Goal: Task Accomplishment & Management: Complete application form

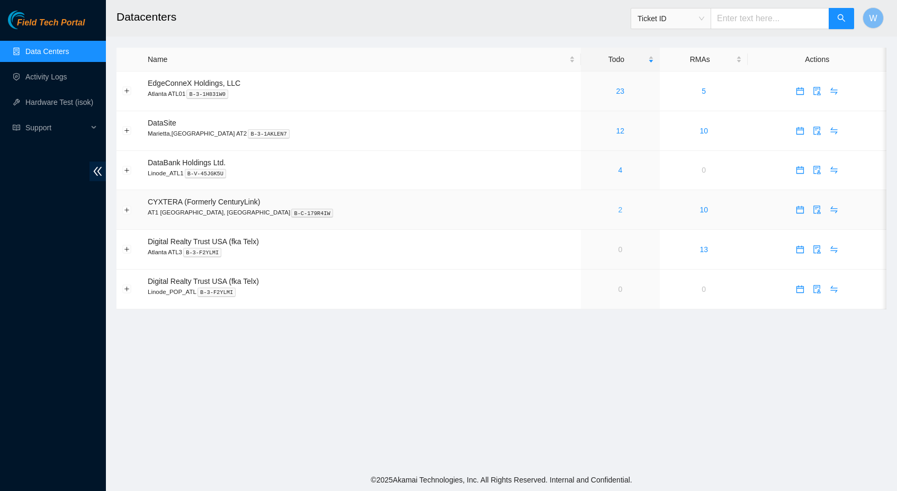
click at [618, 209] on link "2" at bounding box center [620, 209] width 4 height 8
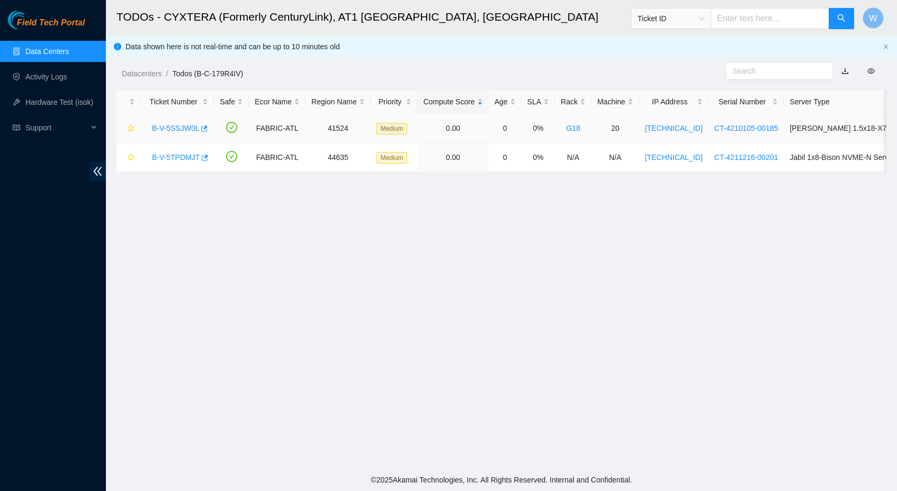
click at [176, 126] on link "B-V-5SSJW0L" at bounding box center [175, 128] width 47 height 8
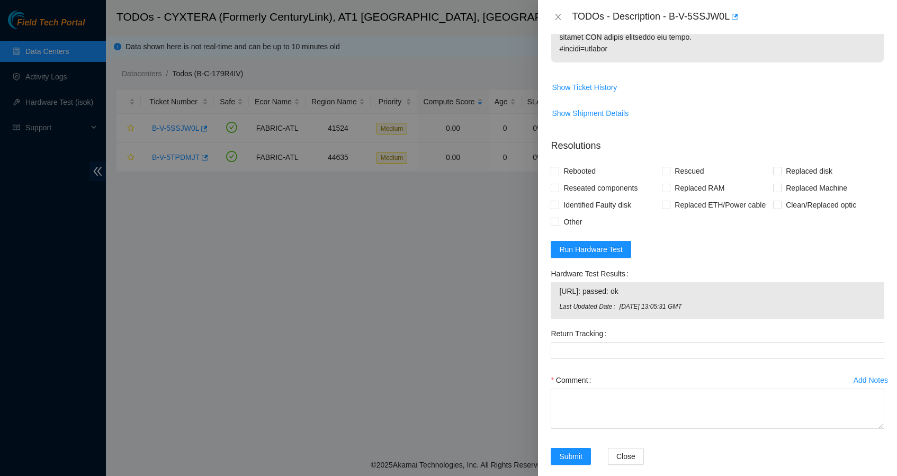
scroll to position [757, 0]
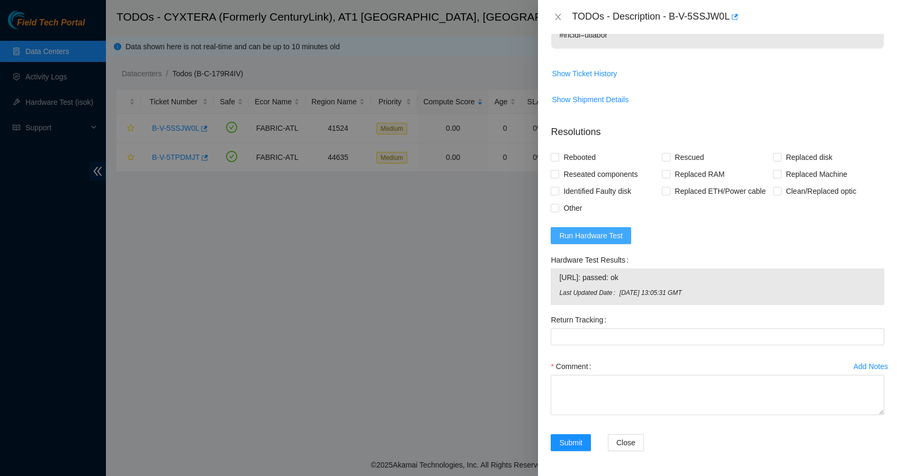
click at [605, 242] on span "Run Hardware Test" at bounding box center [591, 236] width 64 height 12
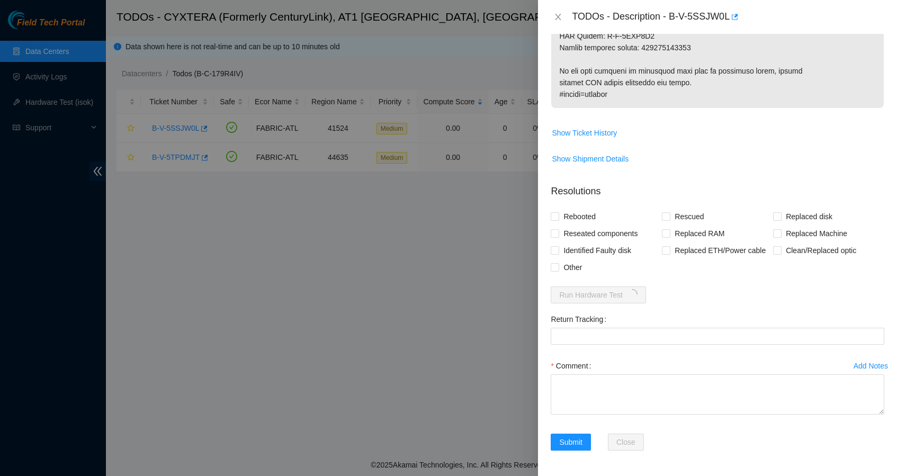
scroll to position [738, 0]
click at [574, 208] on span "Rebooted" at bounding box center [579, 216] width 41 height 17
click at [558, 212] on input "Rebooted" at bounding box center [554, 215] width 7 height 7
checkbox input "true"
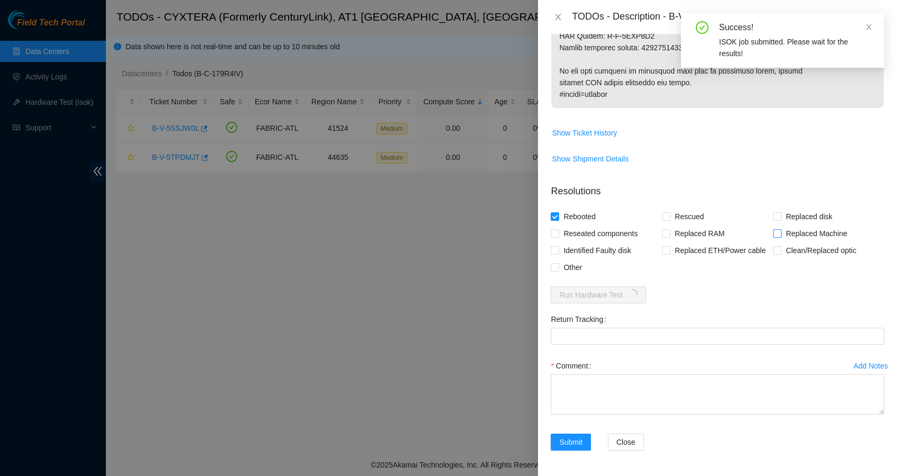
click at [815, 225] on span "Replaced Machine" at bounding box center [817, 233] width 70 height 17
click at [781, 229] on input "Replaced Machine" at bounding box center [776, 232] width 7 height 7
checkbox input "true"
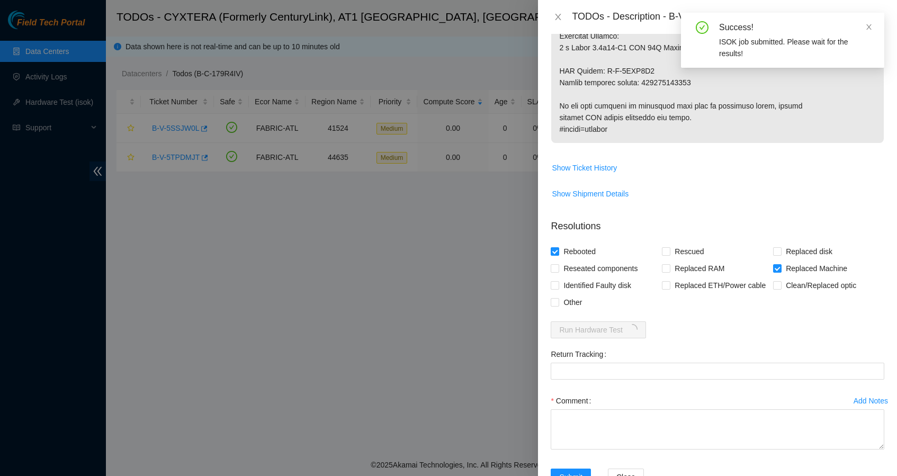
scroll to position [640, 0]
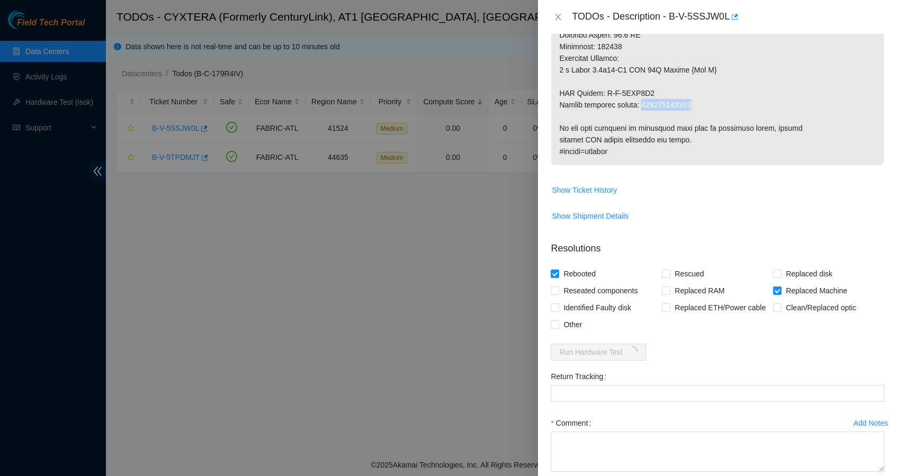
copy p "414739615061"
click at [669, 402] on Tracking "Return Tracking" at bounding box center [718, 393] width 334 height 17
paste Tracking "414739615061"
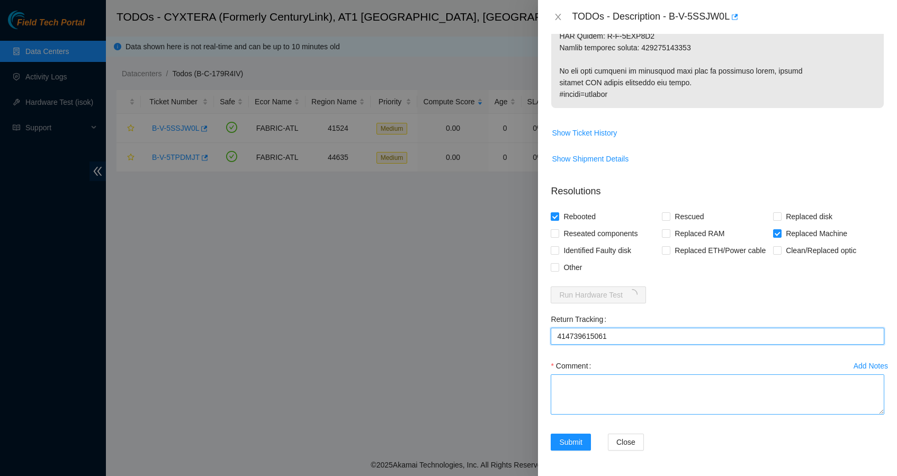
type Tracking "414739615061"
click at [613, 391] on textarea "Comment" at bounding box center [718, 394] width 334 height 40
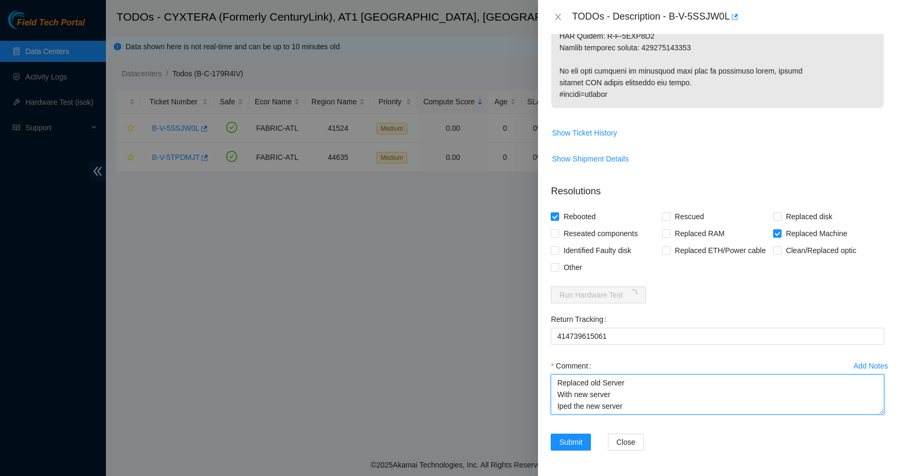
scroll to position [8, 0]
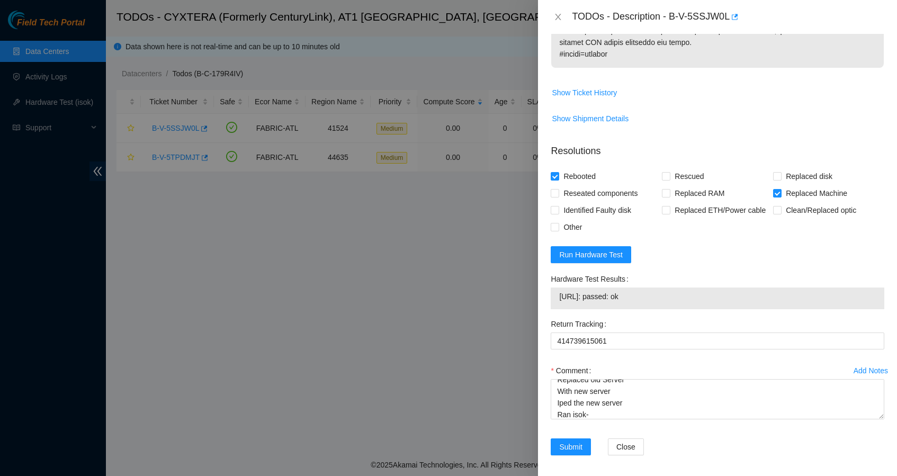
drag, startPoint x: 660, startPoint y: 334, endPoint x: 550, endPoint y: 328, distance: 109.8
click at [550, 316] on div "Hardware Test Results 23.211.179.103: passed: ok" at bounding box center [718, 293] width 342 height 45
copy tbody "23.211.179.103: passed: ok"
click at [600, 426] on div "Comment Replaced old Server With new server Iped the new server Ran isok-" at bounding box center [718, 394] width 334 height 64
click at [600, 419] on textarea "Replaced old Server With new server Iped the new server Ran isok-" at bounding box center [718, 399] width 334 height 40
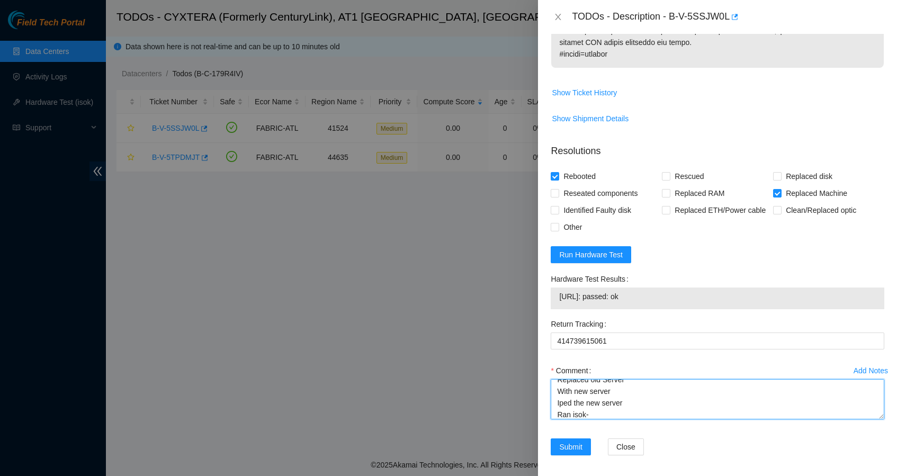
paste textarea "23.211.179.103: passed: ok"
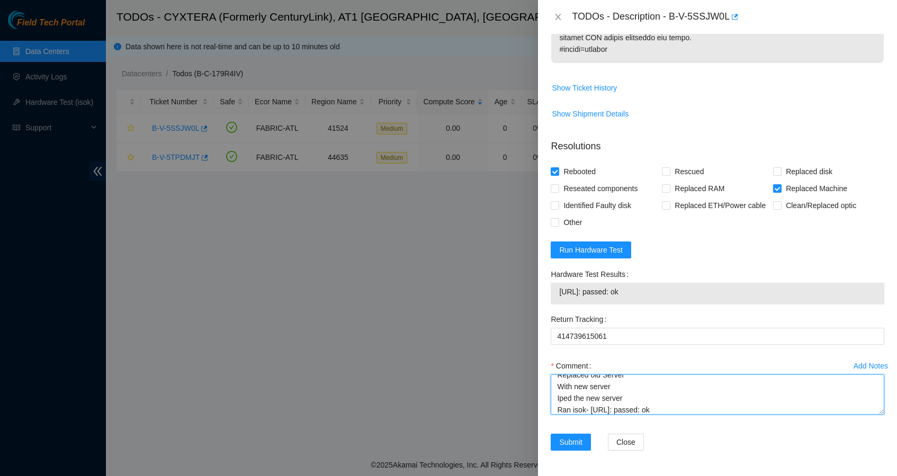
scroll to position [783, 0]
type textarea "Replaced old Server With new server Iped the new server Ran isok- 23.211.179.10…"
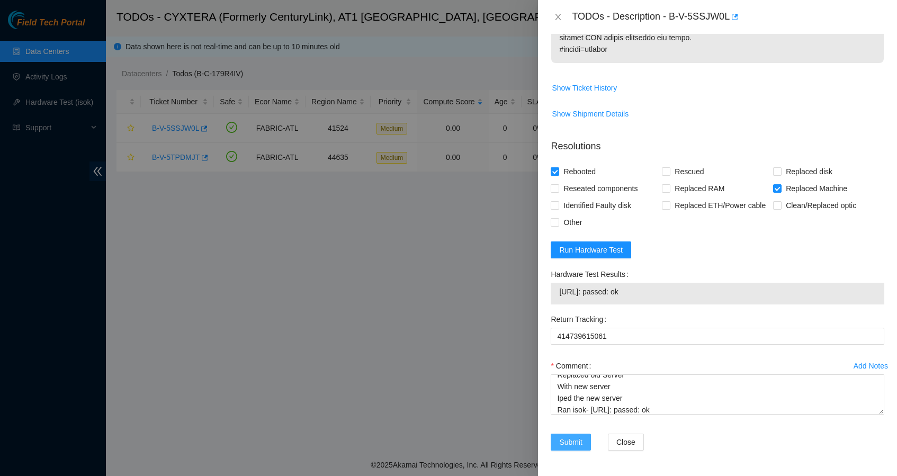
click at [578, 434] on button "Submit" at bounding box center [571, 442] width 40 height 17
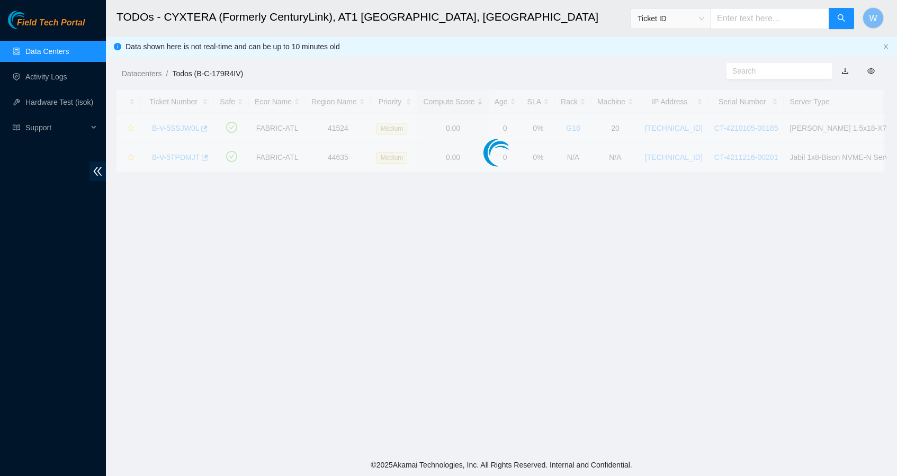
scroll to position [98, 0]
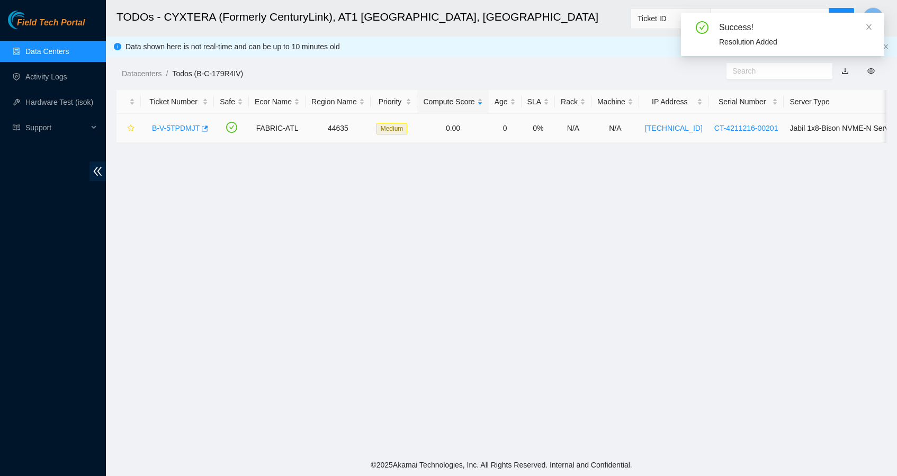
click at [189, 125] on link "B-V-5TPDMJT" at bounding box center [176, 128] width 48 height 8
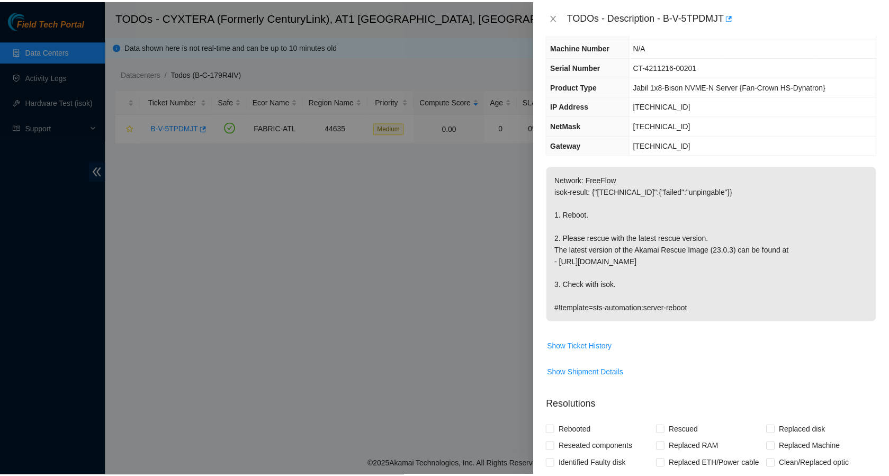
scroll to position [32, 0]
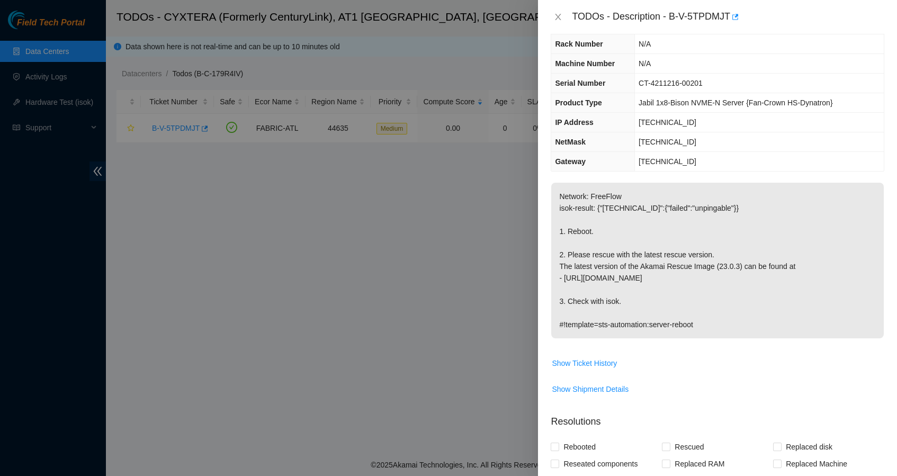
click at [479, 147] on div at bounding box center [448, 238] width 897 height 476
click at [468, 175] on div at bounding box center [448, 238] width 897 height 476
click at [480, 149] on div at bounding box center [448, 238] width 897 height 476
drag, startPoint x: 686, startPoint y: 120, endPoint x: 635, endPoint y: 123, distance: 50.9
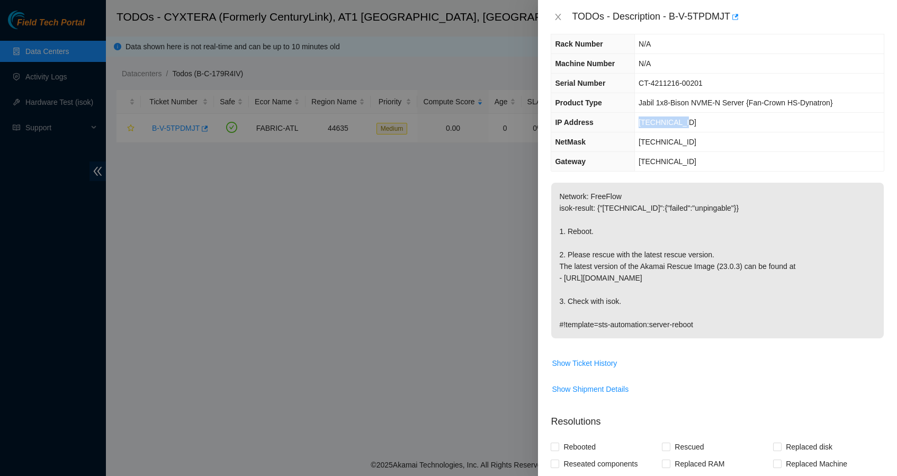
click at [635, 122] on td "[TECHNICAL_ID]" at bounding box center [759, 123] width 249 height 20
copy span "[TECHNICAL_ID]"
click at [493, 154] on div at bounding box center [448, 238] width 897 height 476
click at [555, 19] on icon "close" at bounding box center [558, 17] width 8 height 8
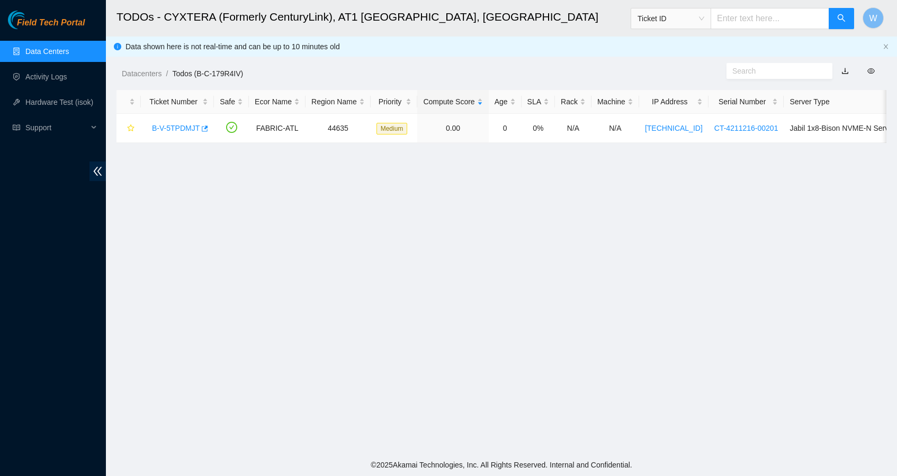
click at [692, 25] on span "Ticket ID" at bounding box center [671, 19] width 67 height 16
click at [679, 90] on div "IP Address" at bounding box center [672, 90] width 67 height 12
click at [739, 19] on input "text" at bounding box center [770, 18] width 119 height 21
paste input "[TECHNICAL_ID]"
type input "[TECHNICAL_ID]"
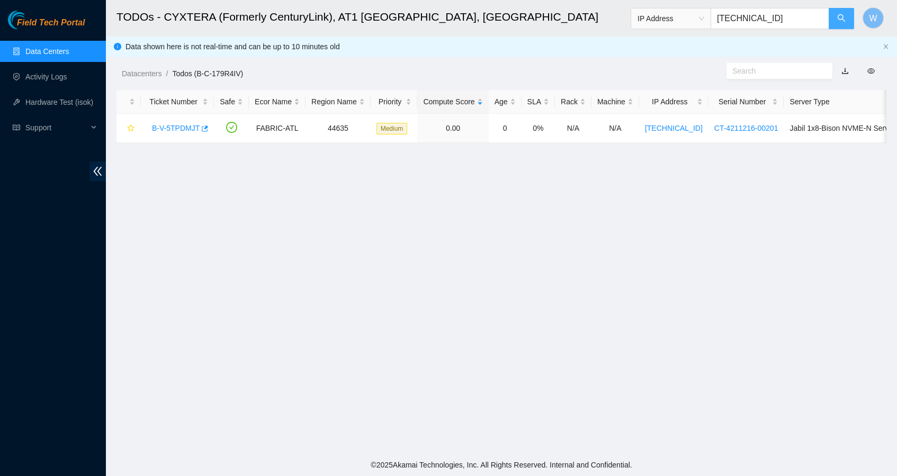
click at [847, 23] on button "button" at bounding box center [841, 18] width 25 height 21
